Goal: Transaction & Acquisition: Purchase product/service

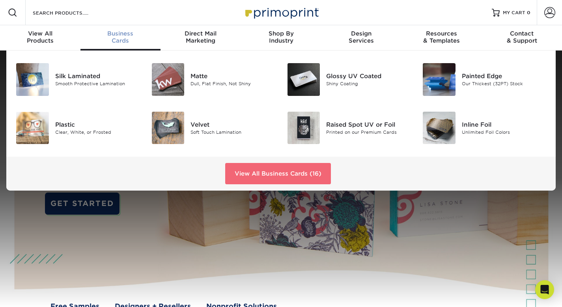
click at [242, 167] on link "View All Business Cards (16)" at bounding box center [278, 173] width 106 height 21
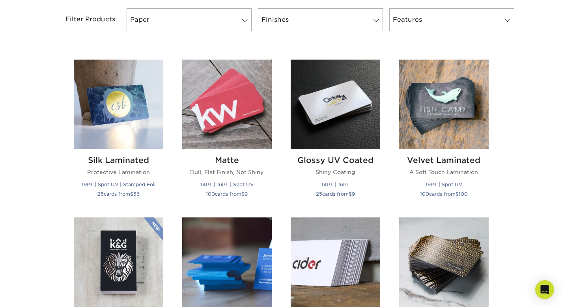
scroll to position [331, 0]
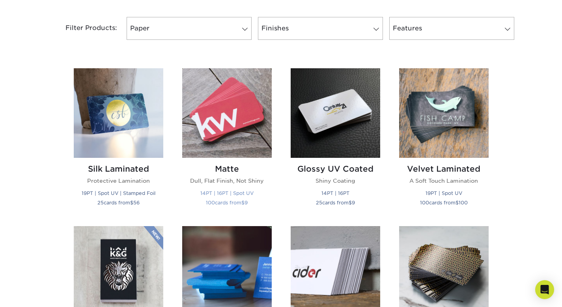
click at [227, 169] on h2 "Matte" at bounding box center [227, 168] width 90 height 9
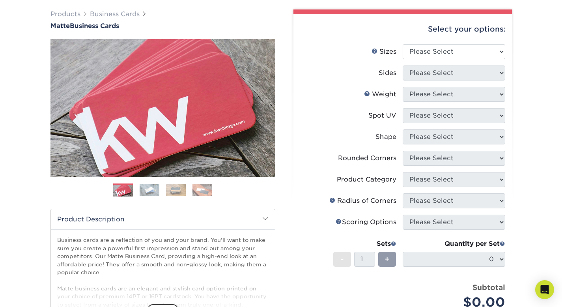
scroll to position [30, 0]
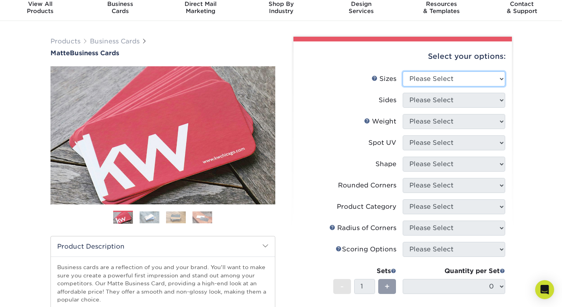
click at [442, 79] on select "Please Select 1.5" x 3.5" - Mini 1.75" x 3.5" - Mini 2" x 2" - Square 2" x 3" -…" at bounding box center [454, 78] width 103 height 15
select select "2.00x3.50"
click at [403, 71] on select "Please Select 1.5" x 3.5" - Mini 1.75" x 3.5" - Mini 2" x 2" - Square 2" x 3" -…" at bounding box center [454, 78] width 103 height 15
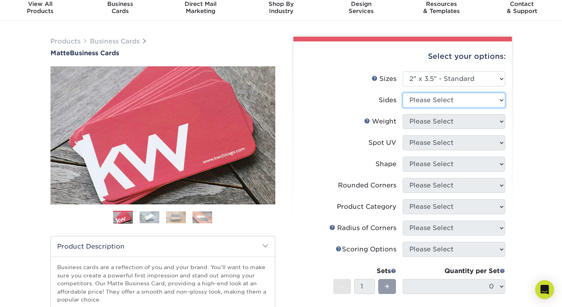
click at [441, 100] on select "Please Select Print Both Sides Print Front Only" at bounding box center [454, 100] width 103 height 15
select select "13abbda7-1d64-4f25-8bb2-c179b224825d"
click at [403, 93] on select "Please Select Print Both Sides Print Front Only" at bounding box center [454, 100] width 103 height 15
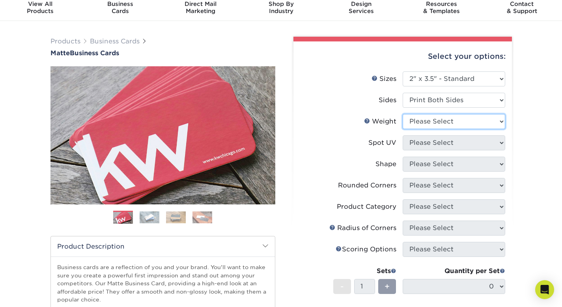
click at [436, 121] on select "Please Select 16PT 14PT" at bounding box center [454, 121] width 103 height 15
select select "16PT"
click at [403, 114] on select "Please Select 16PT 14PT" at bounding box center [454, 121] width 103 height 15
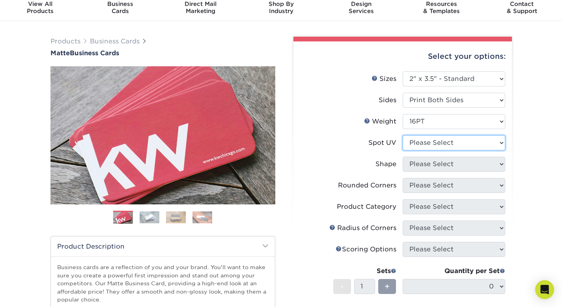
click at [427, 142] on select "Please Select No Spot UV Front and Back (Both Sides) Front Only Back Only" at bounding box center [454, 142] width 103 height 15
select select "3"
click at [403, 135] on select "Please Select No Spot UV Front and Back (Both Sides) Front Only Back Only" at bounding box center [454, 142] width 103 height 15
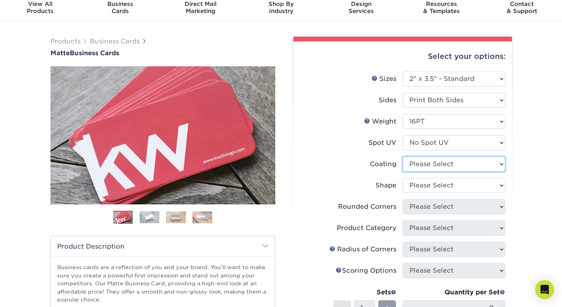
click at [423, 164] on select at bounding box center [454, 164] width 103 height 15
select select "121bb7b5-3b4d-429f-bd8d-bbf80e953313"
click at [403, 157] on select at bounding box center [454, 164] width 103 height 15
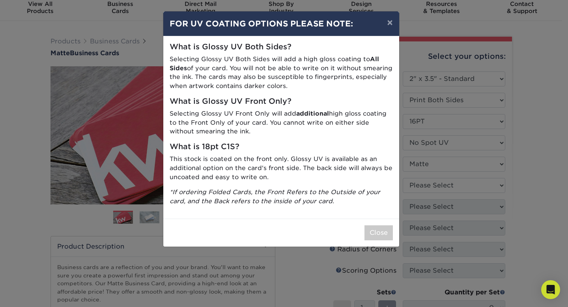
click at [423, 185] on div "× FOR UV COATING OPTIONS PLEASE NOTE: What is Glossy UV Both Sides? Selecting G…" at bounding box center [284, 153] width 568 height 307
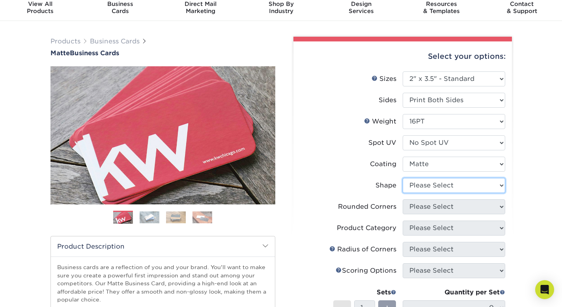
click at [423, 185] on select "Please Select Standard Oval" at bounding box center [454, 185] width 103 height 15
select select "standard"
click at [403, 178] on select "Please Select Standard Oval" at bounding box center [454, 185] width 103 height 15
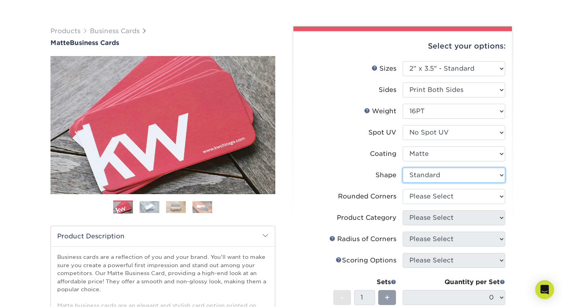
scroll to position [43, 0]
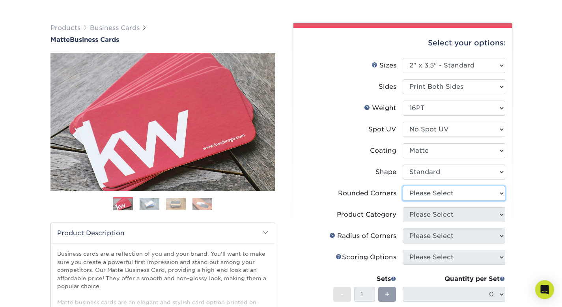
click at [423, 192] on select "Please Select Yes - Round 2 Corners Yes - Round 4 Corners No" at bounding box center [454, 193] width 103 height 15
select select "0"
click at [403, 186] on select "Please Select Yes - Round 2 Corners Yes - Round 4 Corners No" at bounding box center [454, 193] width 103 height 15
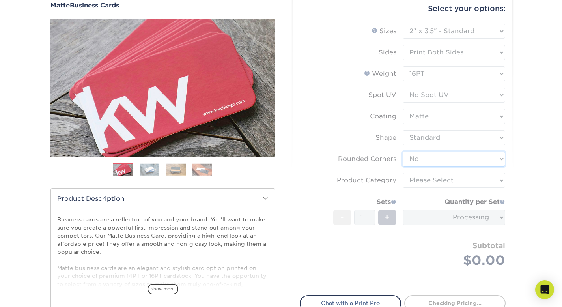
scroll to position [79, 0]
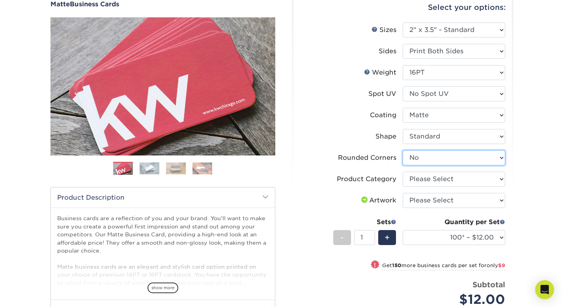
click at [447, 160] on select "Please Select Yes - Round 2 Corners Yes - Round 4 Corners No" at bounding box center [454, 157] width 103 height 15
click at [443, 180] on select "Please Select Business Cards" at bounding box center [454, 179] width 103 height 15
select select "3b5148f1-0588-4f88-a218-97bcfdce65c1"
click at [403, 172] on select "Please Select Business Cards" at bounding box center [454, 179] width 103 height 15
click at [442, 210] on li "Artwork Please Select I will upload files I need a design - $100" at bounding box center [402, 203] width 205 height 21
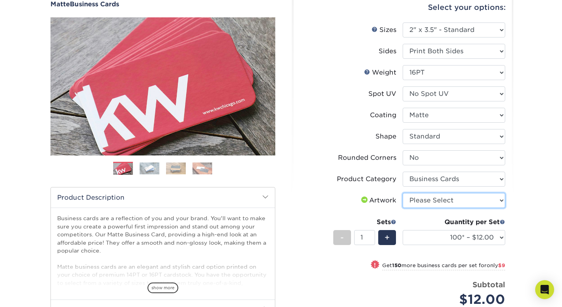
click at [442, 204] on select "Please Select I will upload files I need a design - $100" at bounding box center [454, 200] width 103 height 15
select select "upload"
click at [403, 193] on select "Please Select I will upload files I need a design - $100" at bounding box center [454, 200] width 103 height 15
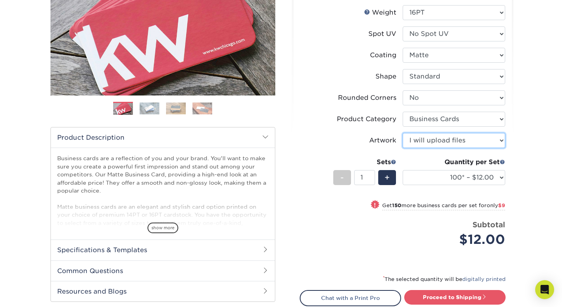
scroll to position [140, 0]
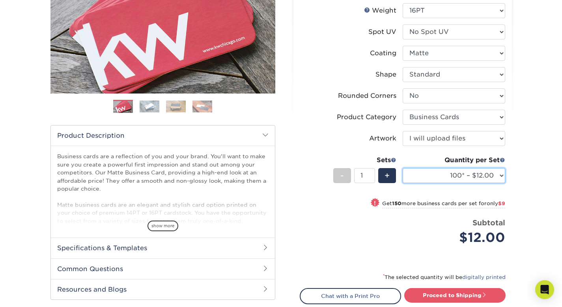
click at [476, 176] on select "100* – $12.00 250* – $21.00 500 – $42.00 1000 – $53.00 2500 – $95.00 5000 – $18…" at bounding box center [454, 175] width 103 height 15
